Goal: Transaction & Acquisition: Purchase product/service

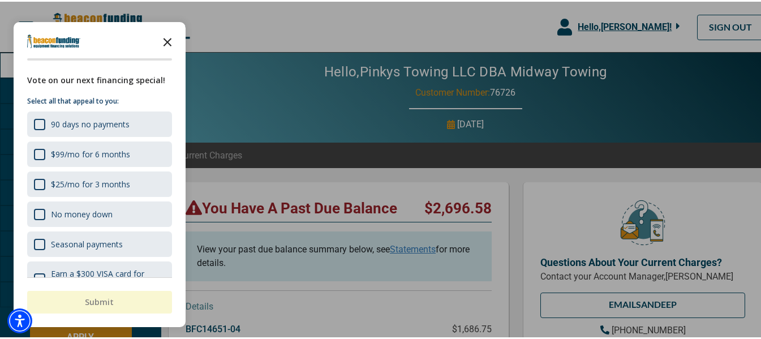
click at [164, 37] on polygon "Close the survey" at bounding box center [167, 40] width 8 height 8
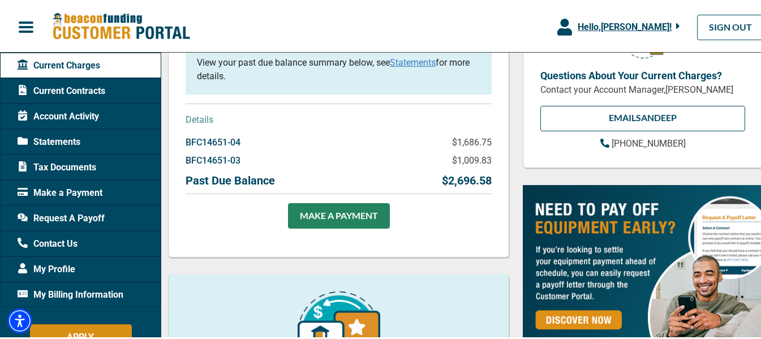
scroll to position [167, 0]
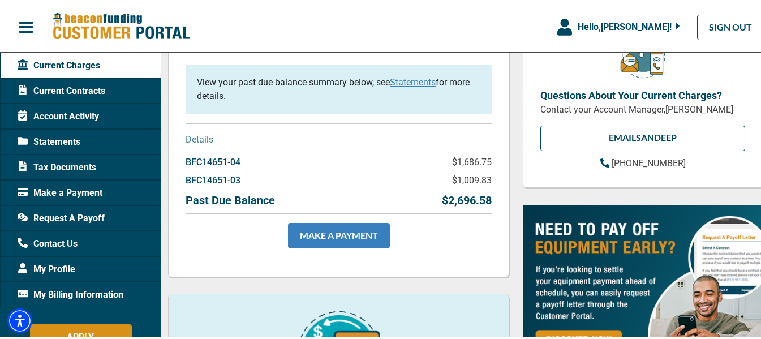
click at [356, 228] on link "MAKE A PAYMENT" at bounding box center [339, 233] width 102 height 25
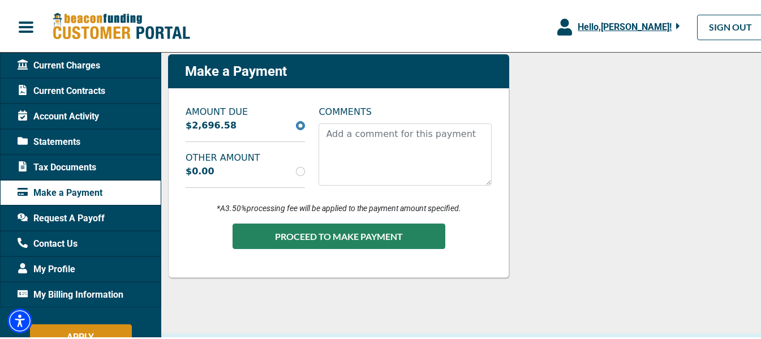
scroll to position [355, 0]
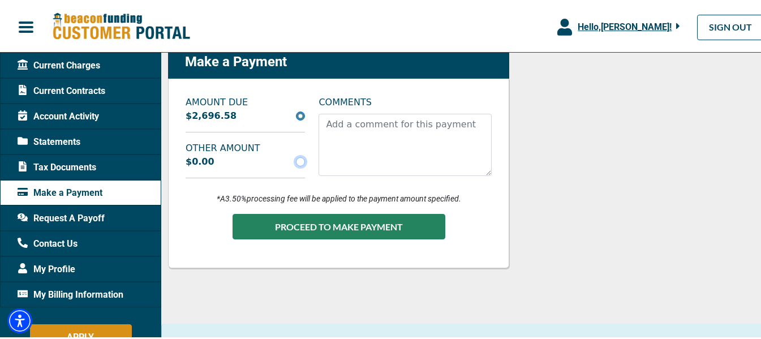
click at [302, 163] on input "radio" at bounding box center [300, 160] width 9 height 9
radio input "true"
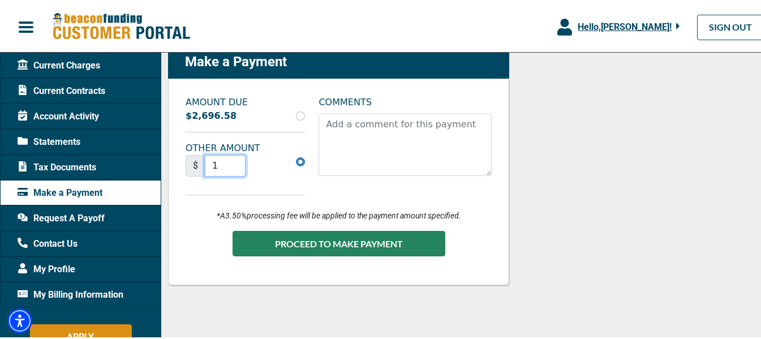
click at [232, 163] on input "1" at bounding box center [225, 163] width 41 height 21
click at [217, 164] on input "1" at bounding box center [225, 163] width 41 height 21
drag, startPoint x: 207, startPoint y: 163, endPoint x: 232, endPoint y: 159, distance: 25.2
click at [232, 159] on input "1" at bounding box center [225, 163] width 41 height 21
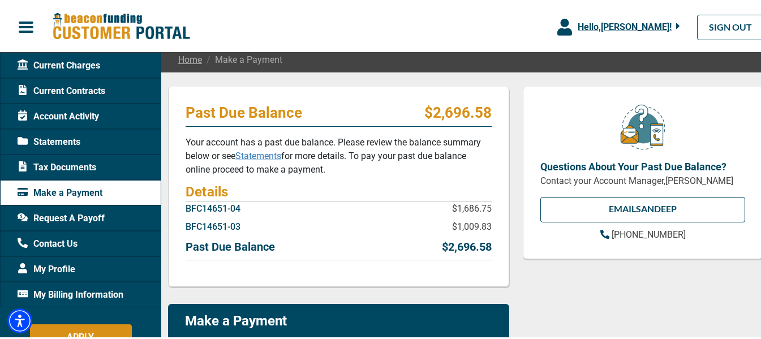
scroll to position [80, 0]
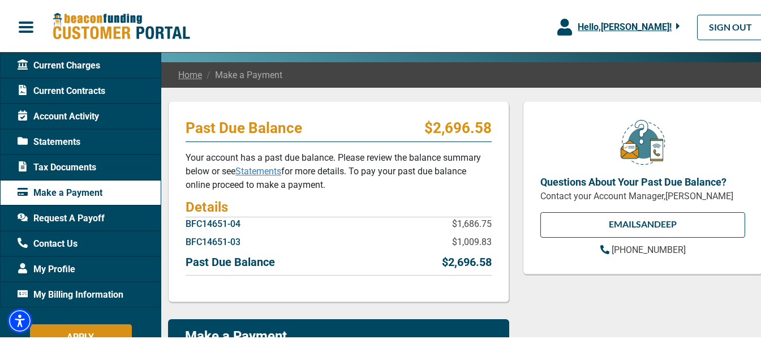
type input "4302.23"
click at [248, 169] on link "Statements" at bounding box center [258, 169] width 46 height 11
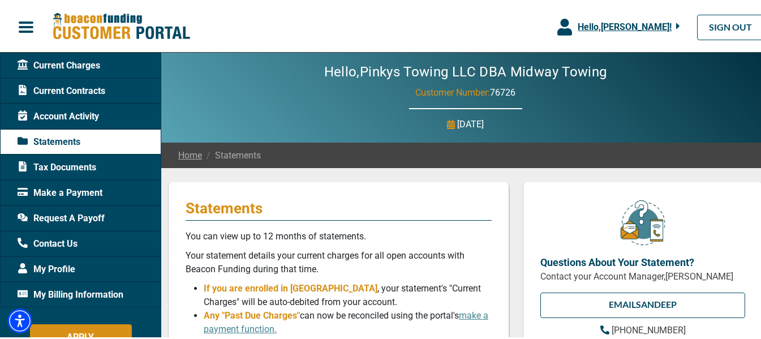
scroll to position [226, 0]
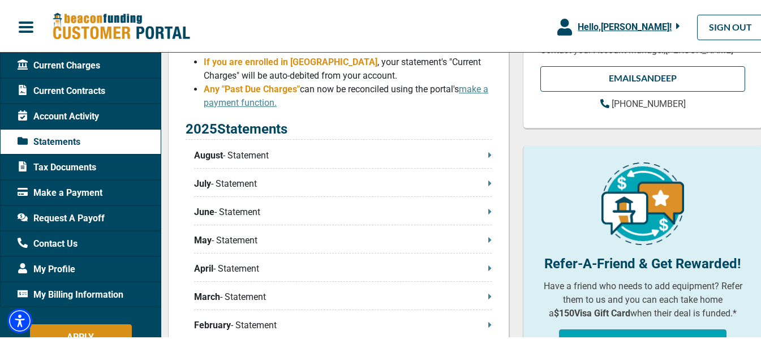
click at [467, 156] on p "August - Statement" at bounding box center [342, 154] width 297 height 14
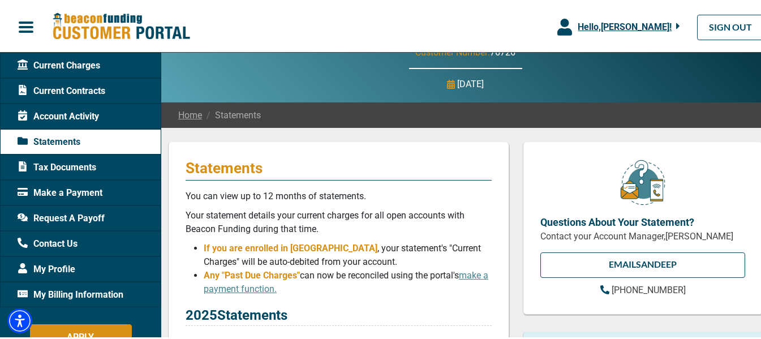
scroll to position [38, 0]
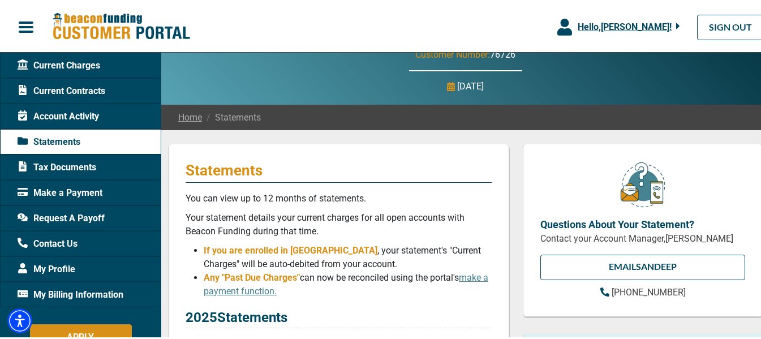
click at [77, 83] on span "Current Contracts" at bounding box center [62, 90] width 88 height 14
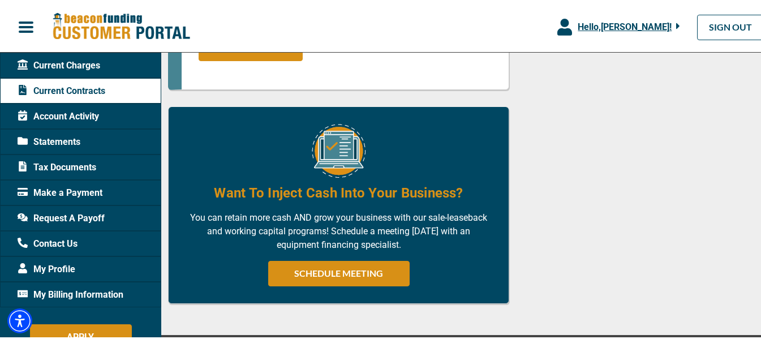
scroll to position [851, 0]
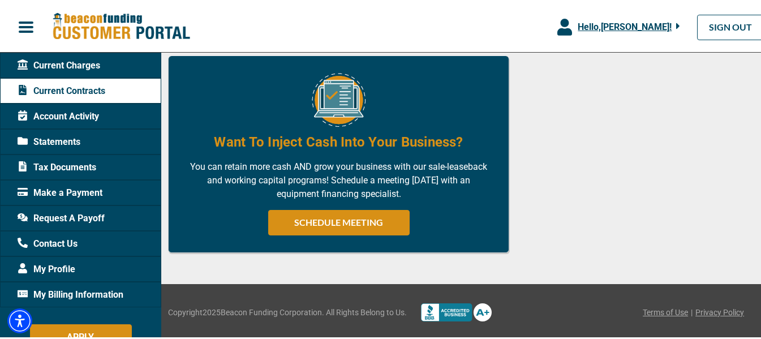
click at [106, 70] on div "Current Charges" at bounding box center [80, 63] width 161 height 25
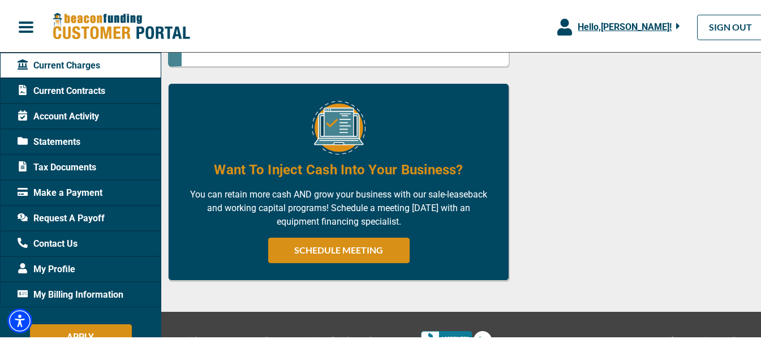
scroll to position [883, 0]
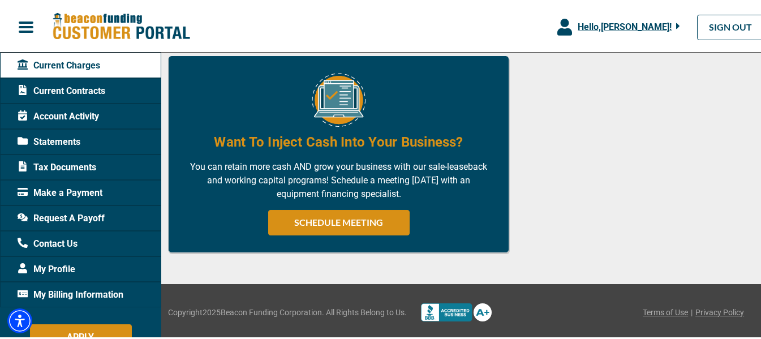
click at [74, 296] on span "My Billing Information" at bounding box center [71, 293] width 106 height 14
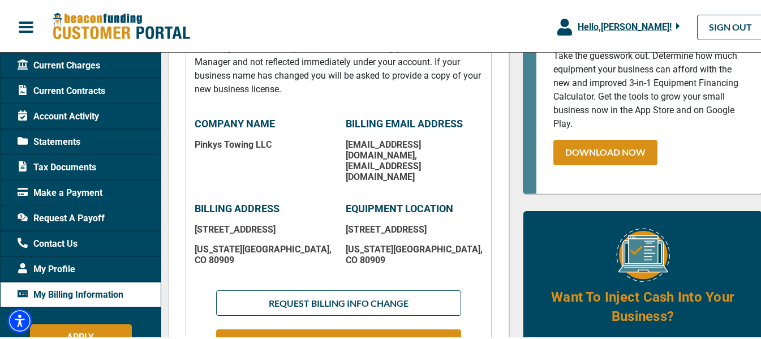
scroll to position [229, 0]
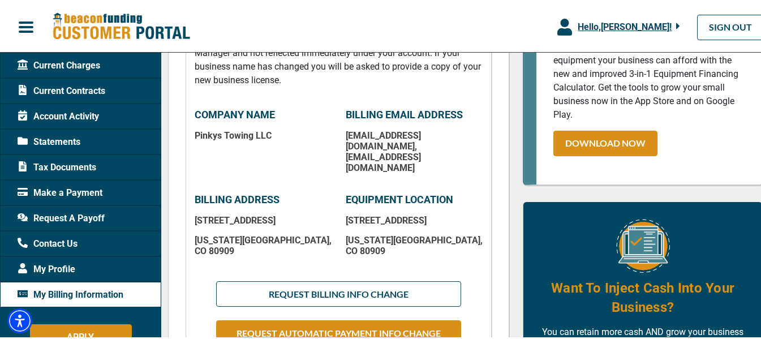
click at [77, 270] on div "My Profile" at bounding box center [80, 266] width 161 height 25
